Goal: Task Accomplishment & Management: Use online tool/utility

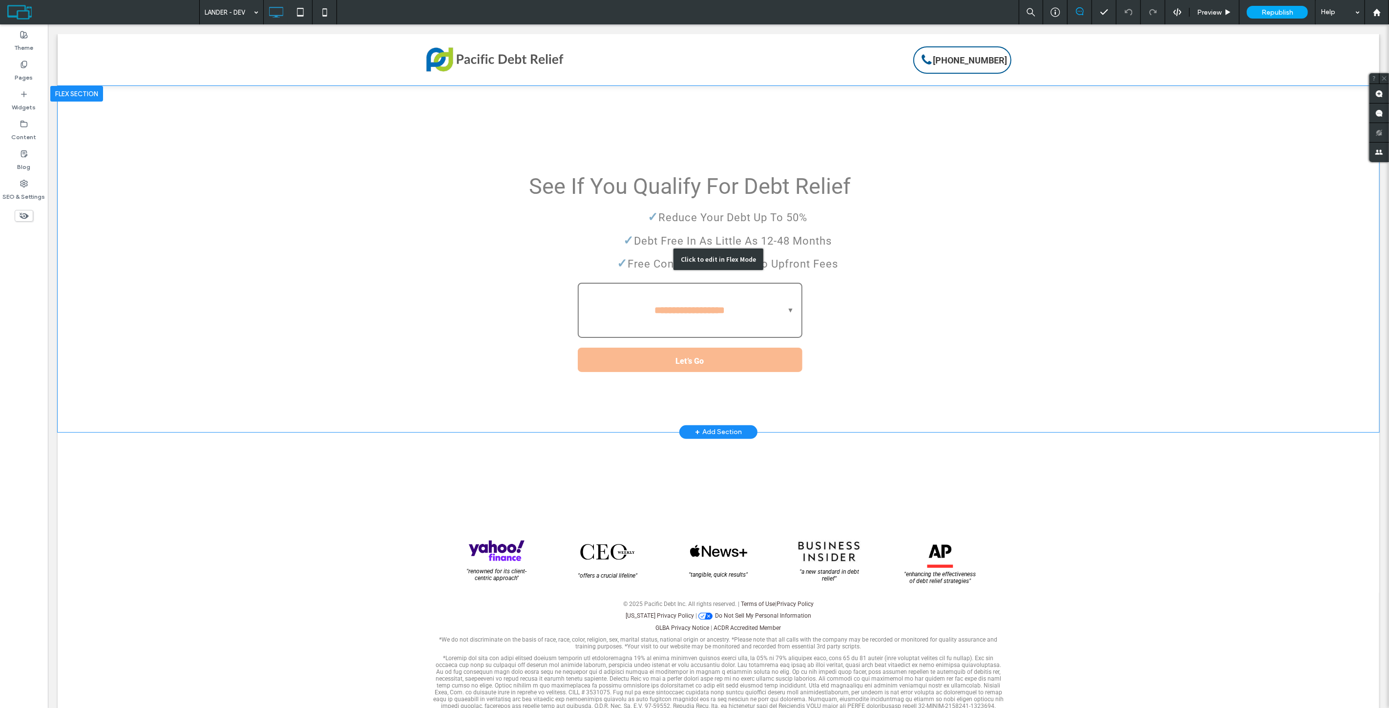
click at [791, 242] on div "Click to edit in Flex Mode" at bounding box center [717, 259] width 1321 height 346
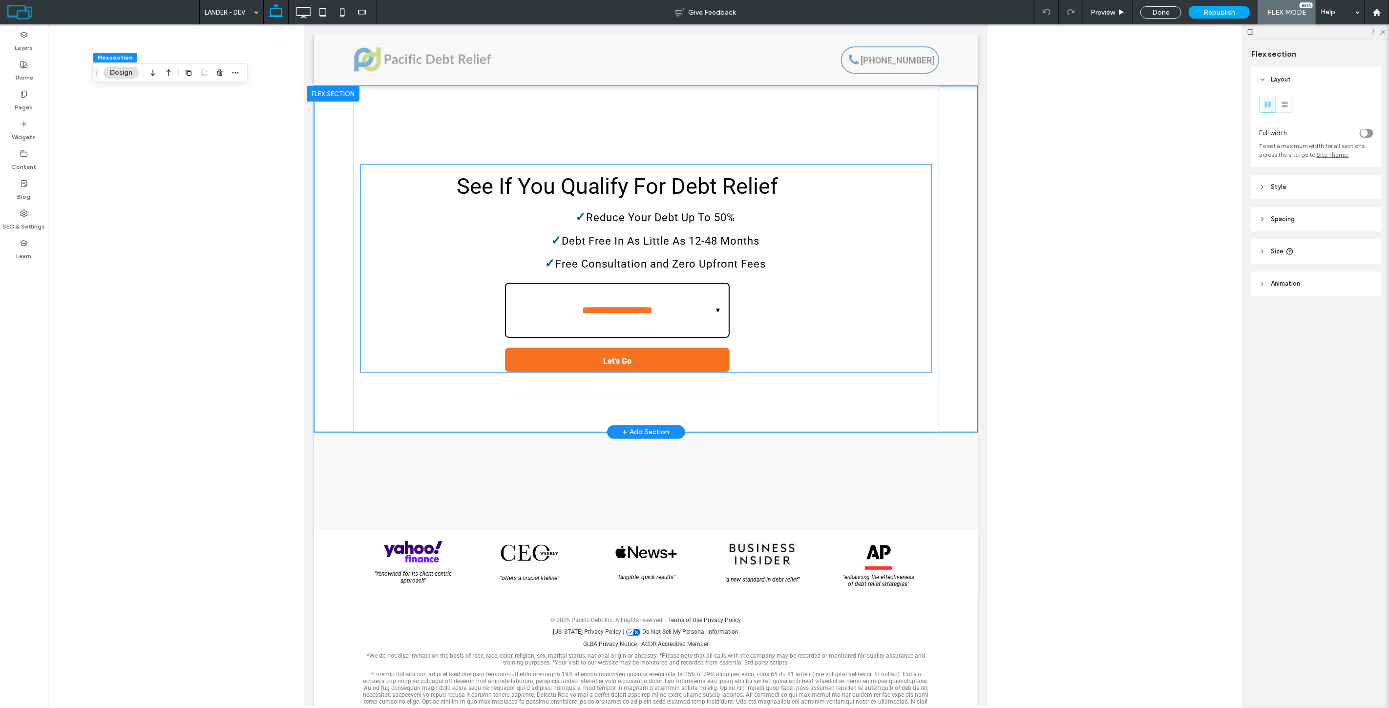
click at [787, 241] on p "✓ Debt Free In As Little As 12-48 Months" at bounding box center [617, 240] width 380 height 19
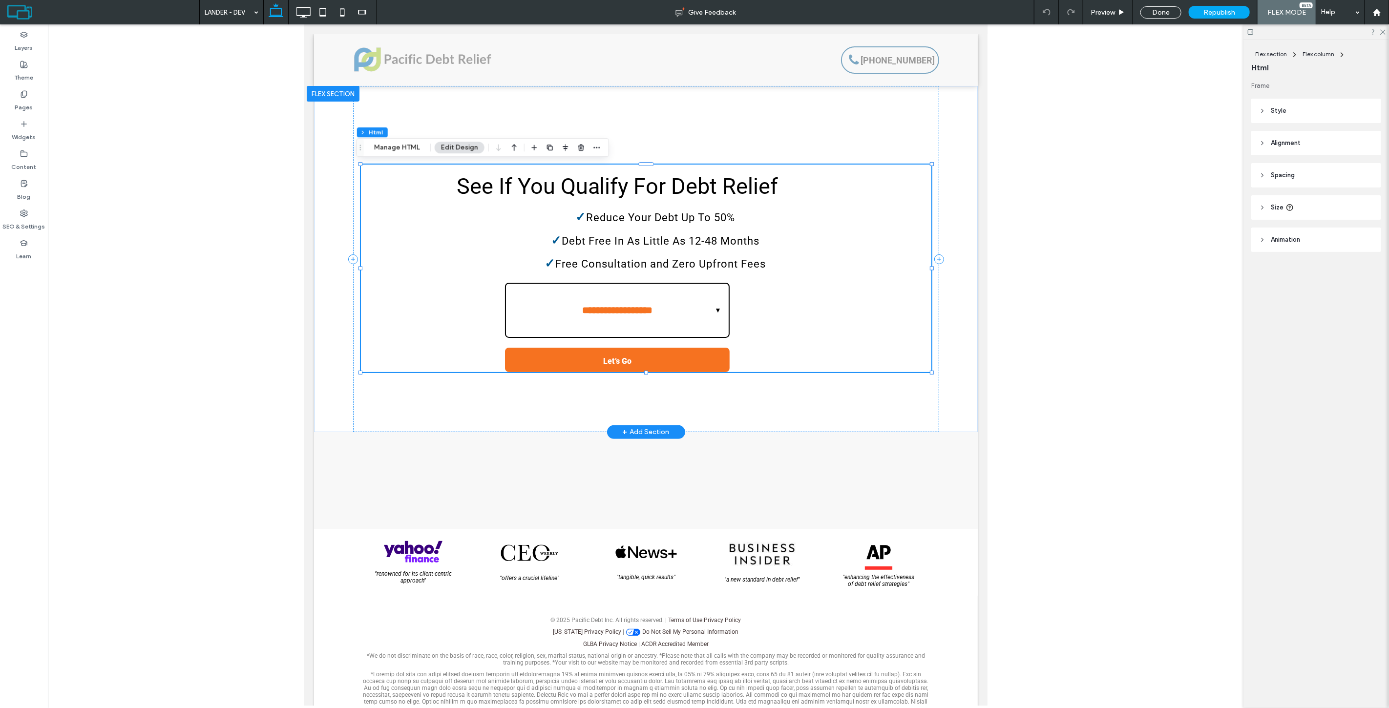
click at [787, 241] on p "✓ Debt Free In As Little As 12-48 Months" at bounding box center [617, 240] width 380 height 19
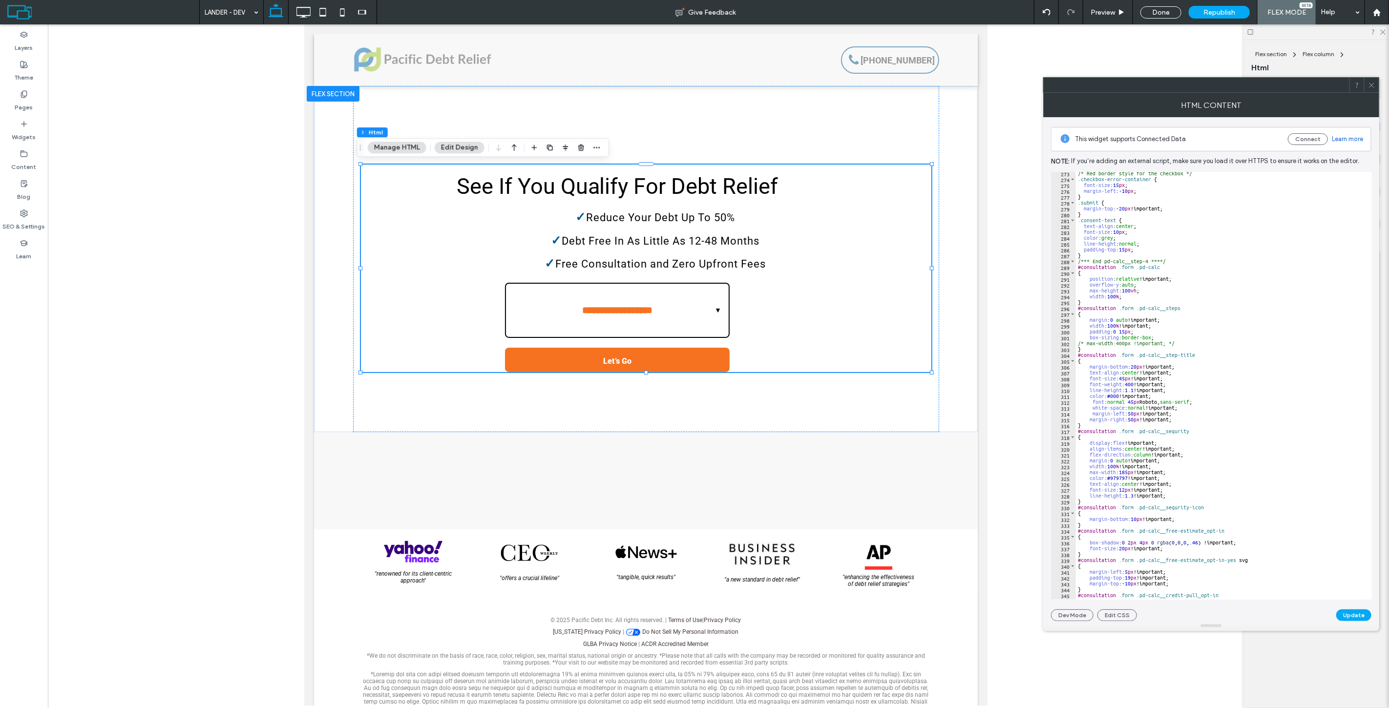
scroll to position [1627, 0]
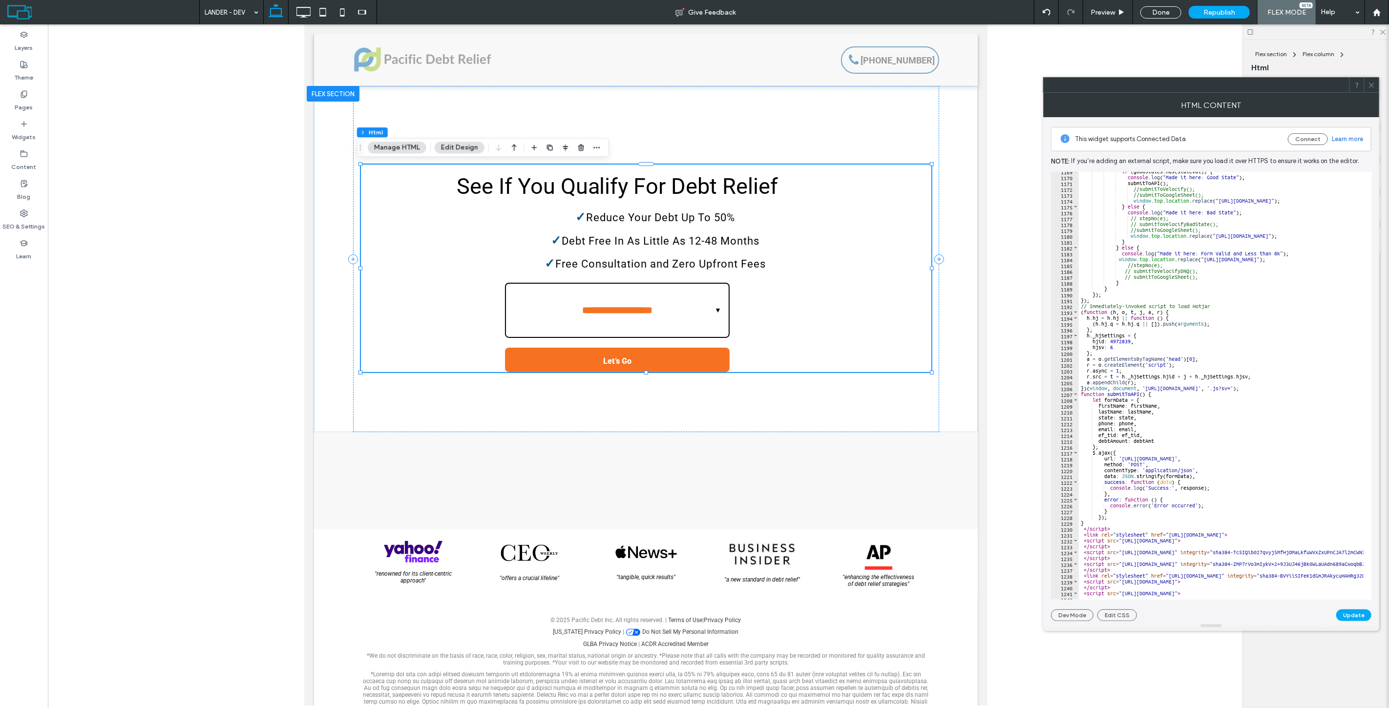
scroll to position [6854, 0]
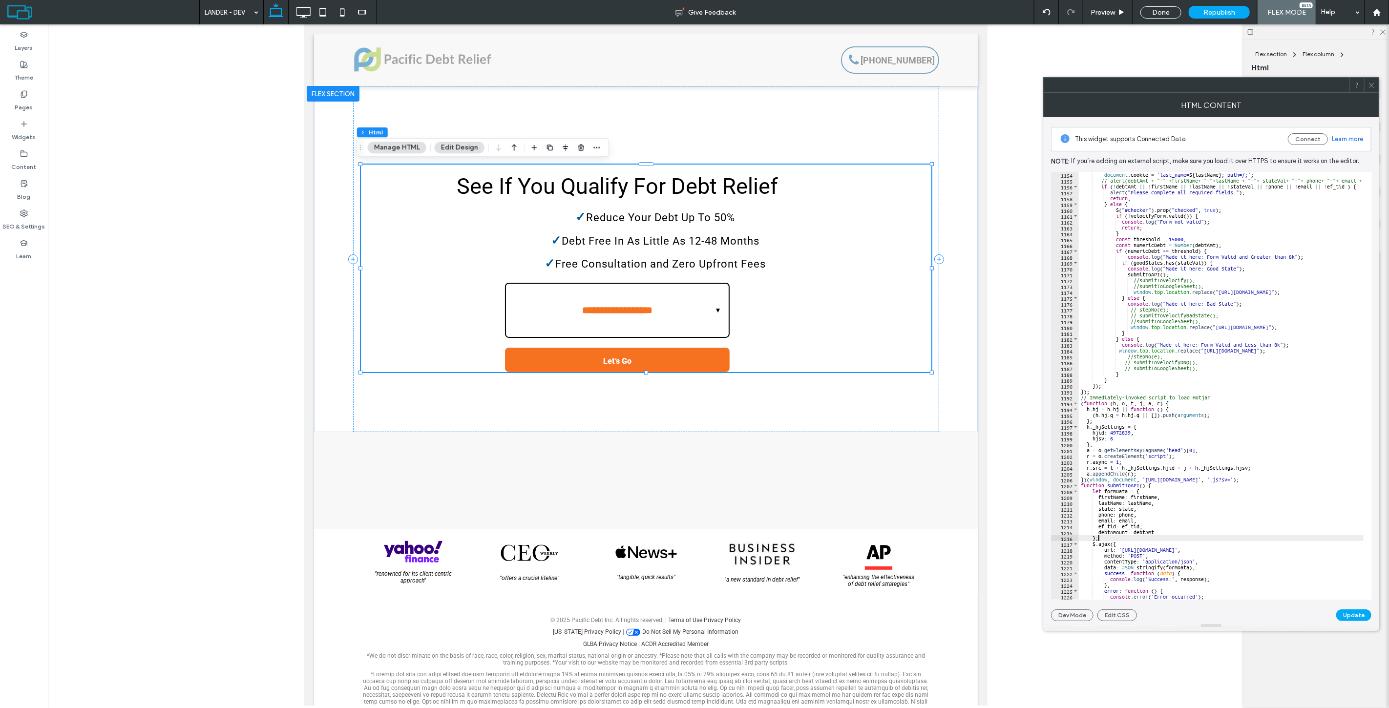
scroll to position [6756, 0]
type textarea "***"
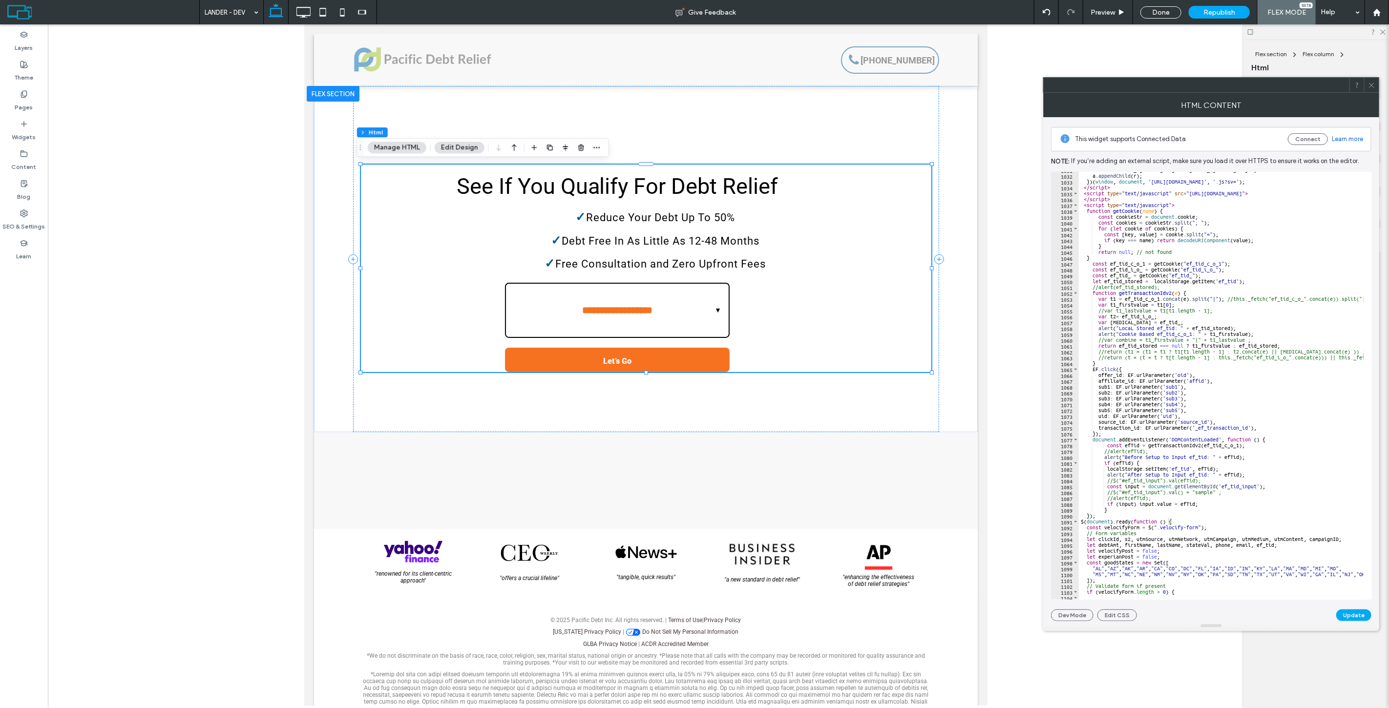
scroll to position [6040, 0]
click at [1350, 614] on button "Update" at bounding box center [1353, 615] width 35 height 12
click at [1162, 15] on div "Done" at bounding box center [1160, 12] width 41 height 12
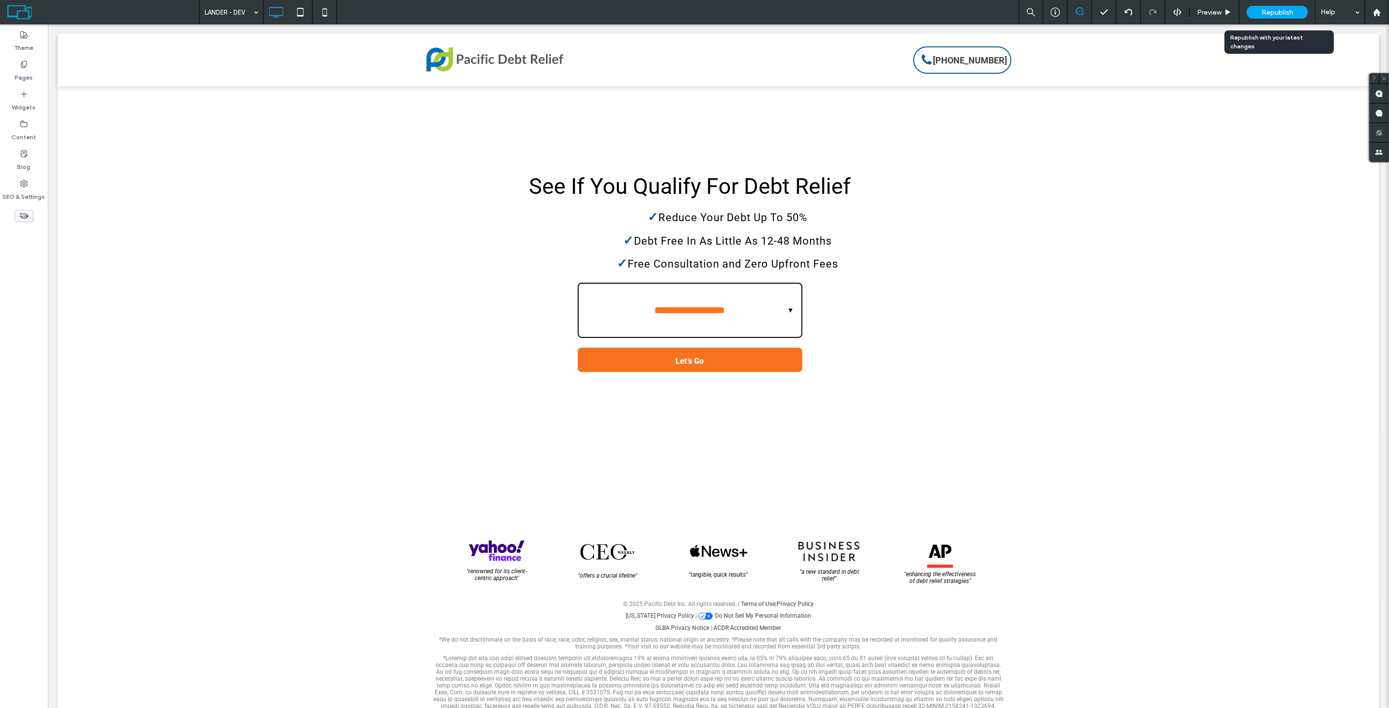
click at [1281, 13] on span "Republish" at bounding box center [1277, 12] width 32 height 8
